Goal: Communication & Community: Answer question/provide support

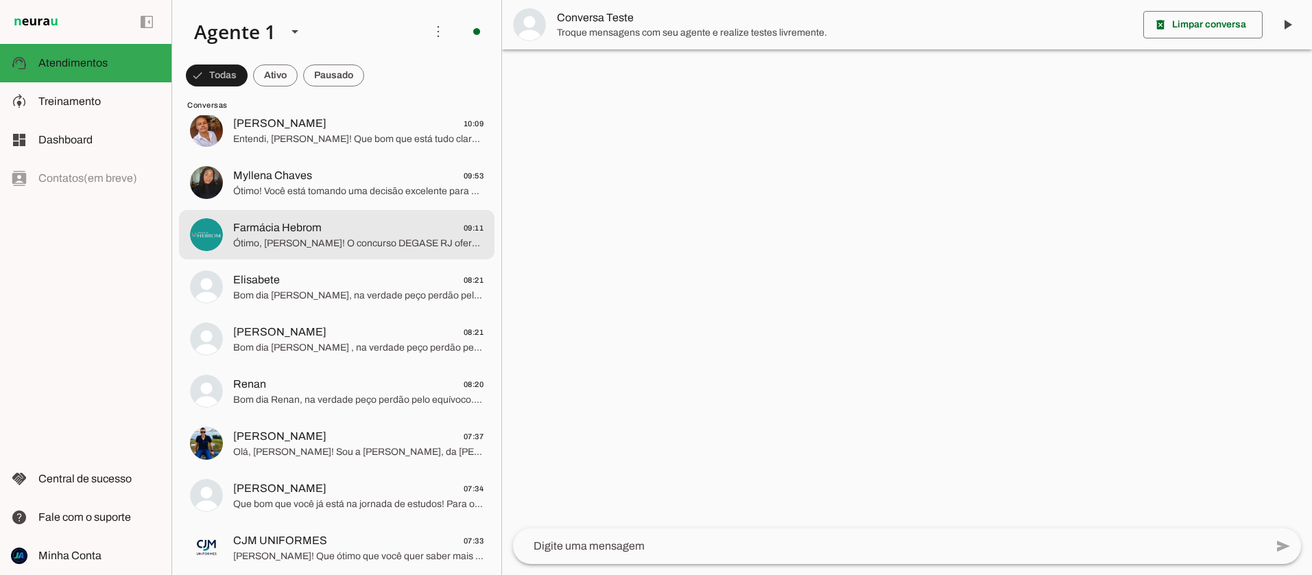
scroll to position [197, 0]
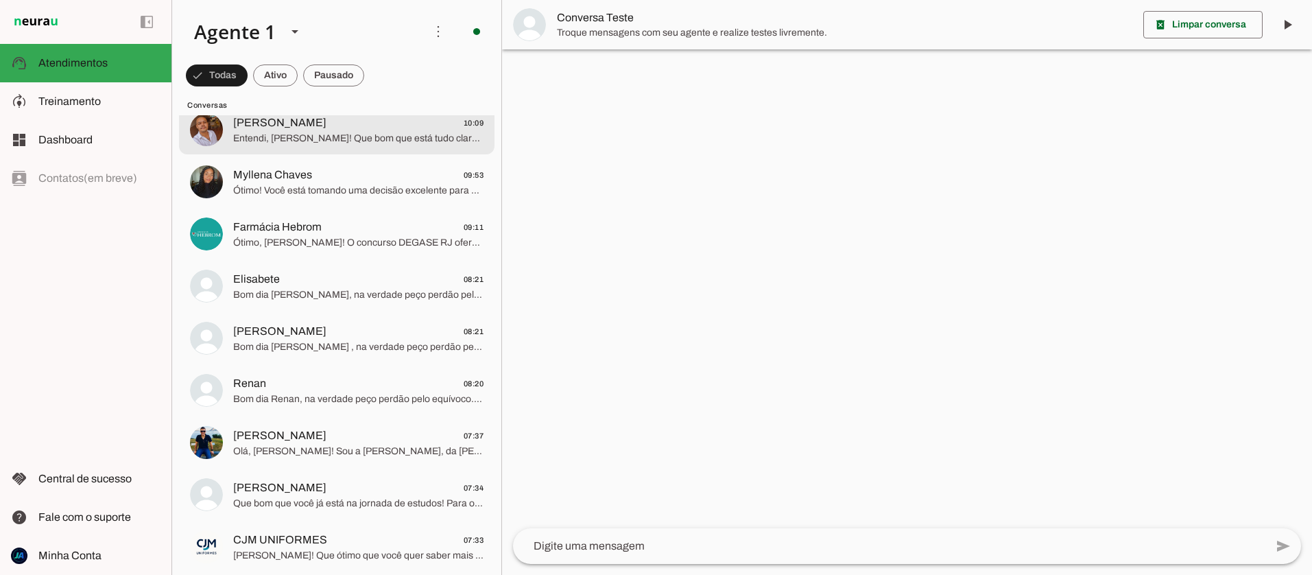
click at [349, 143] on span "Entendi, [PERSON_NAME]! Que bom que está tudo claro sobre o Revisaço CBMERJ. Fi…" at bounding box center [358, 139] width 250 height 14
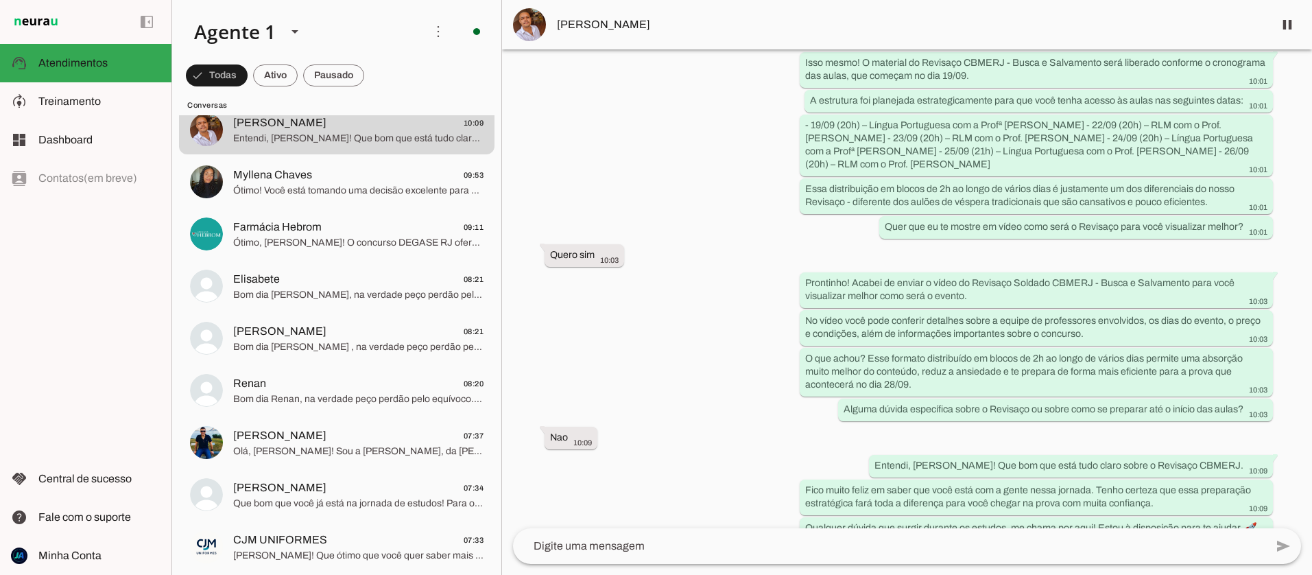
scroll to position [653, 0]
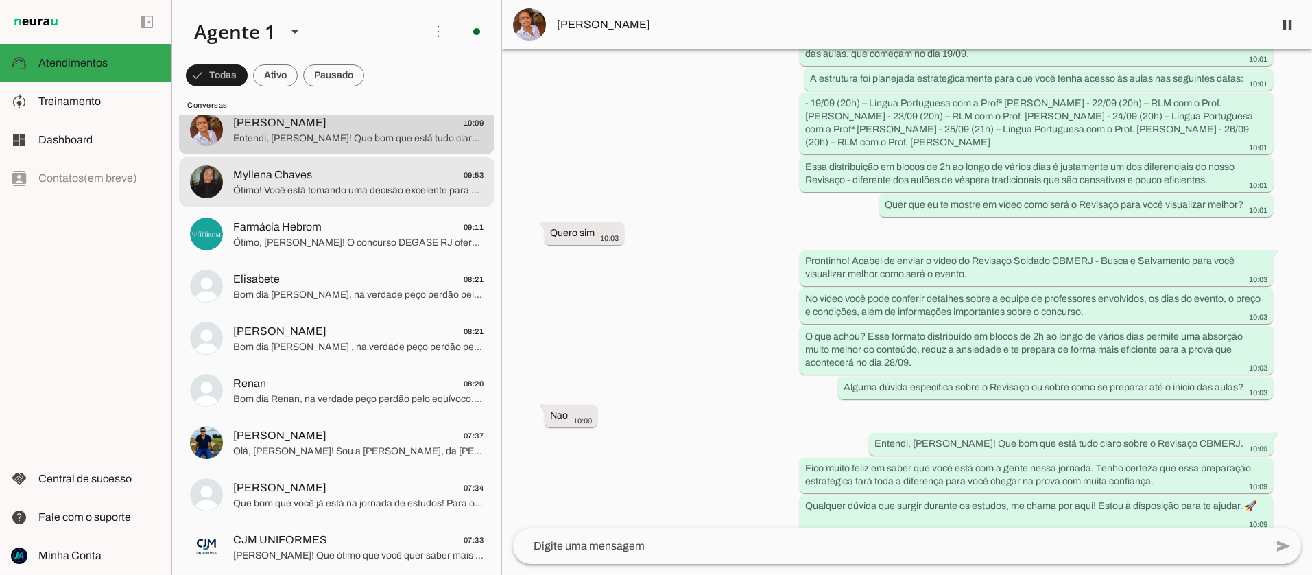
click at [333, 181] on span "Myllena Chaves 09:53" at bounding box center [358, 175] width 250 height 17
